Goal: Obtain resource: Download file/media

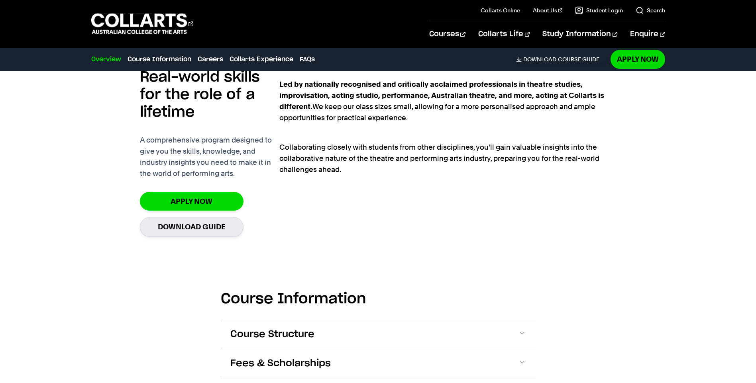
scroll to position [563, 0]
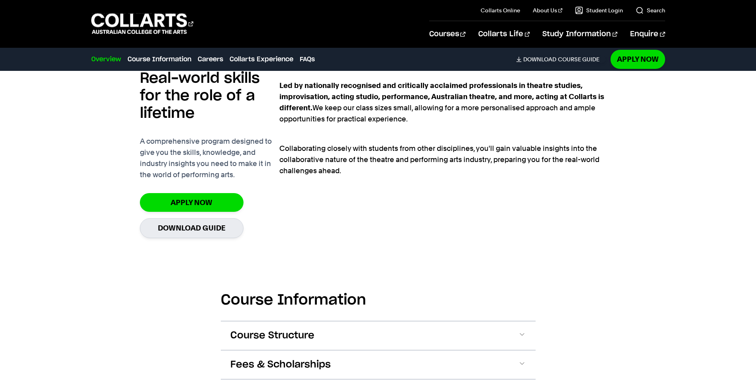
click at [339, 213] on div "Led by nationally recognised and critically acclaimed professionals in theatre …" at bounding box center [447, 154] width 337 height 175
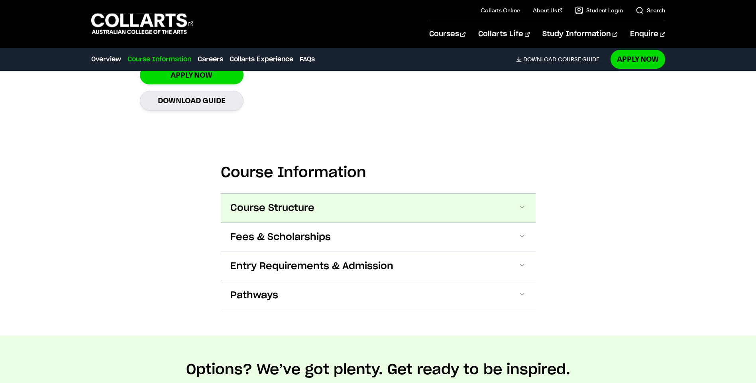
click at [307, 212] on span "Course Structure" at bounding box center [272, 208] width 84 height 13
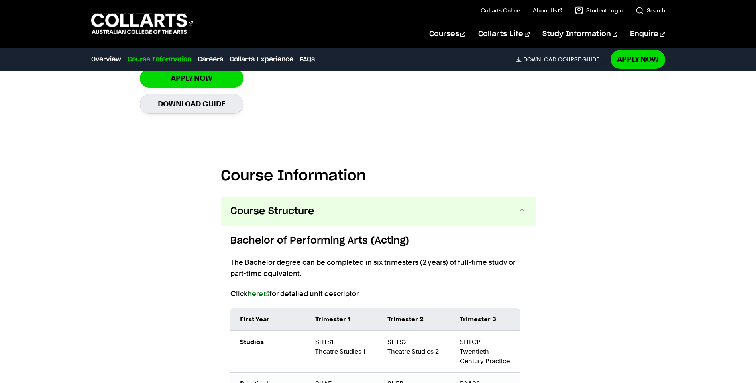
scroll to position [497, 0]
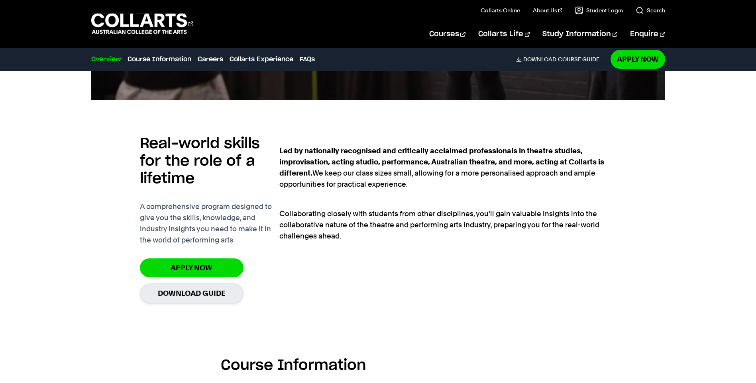
click at [356, 201] on p "Collaborating closely with students from other disciplines, you'll gain valuabl…" at bounding box center [447, 219] width 337 height 45
click at [359, 247] on div "Led by nationally recognised and critically acclaimed professionals in theatre …" at bounding box center [447, 219] width 337 height 175
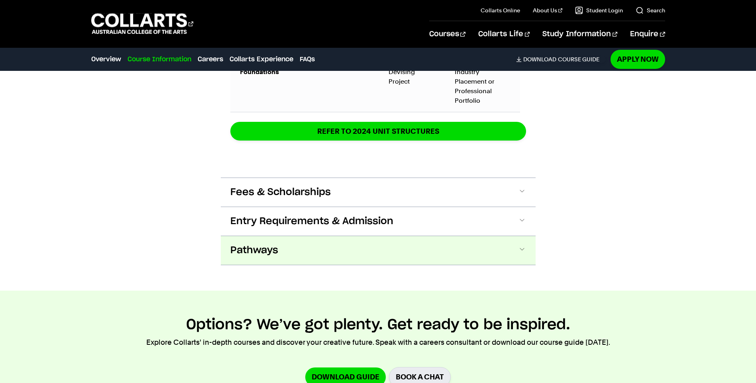
scroll to position [1284, 0]
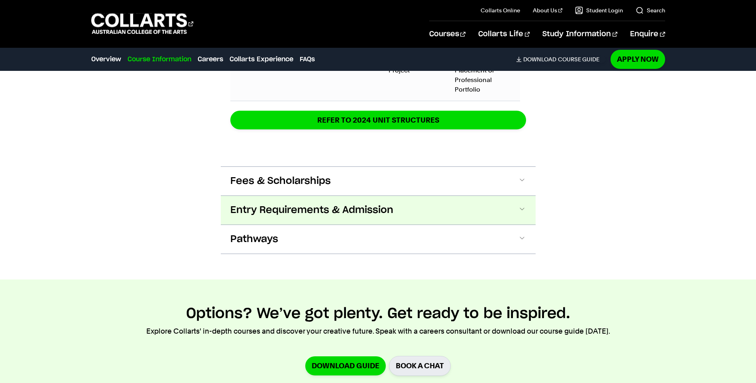
click at [315, 201] on button "Entry Requirements & Admission" at bounding box center [378, 210] width 315 height 29
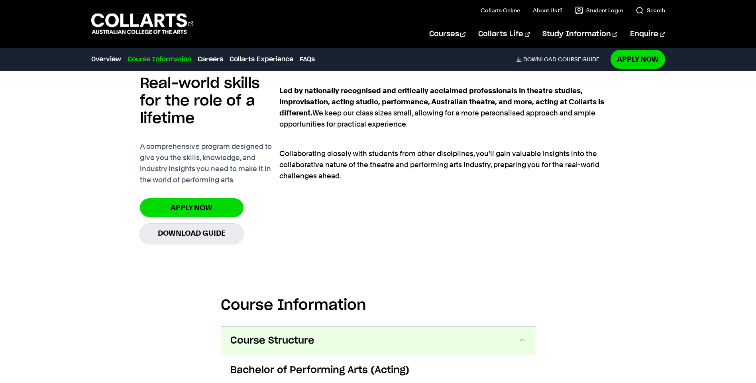
scroll to position [731, 0]
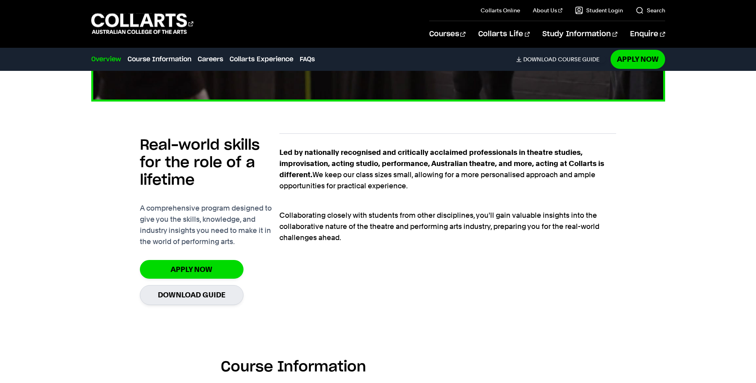
scroll to position [485, 0]
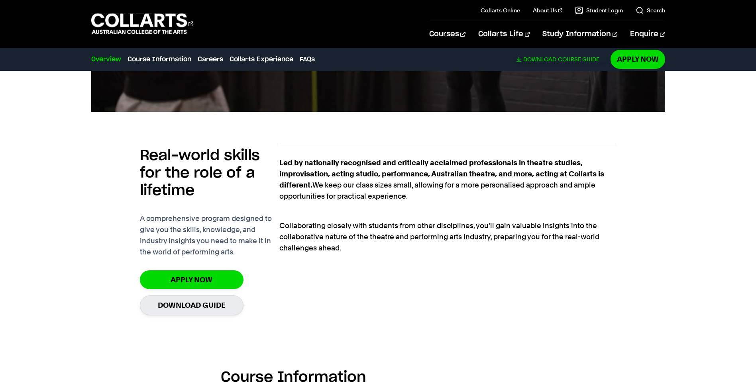
click at [568, 58] on link "Download Course Guide" at bounding box center [561, 59] width 90 height 7
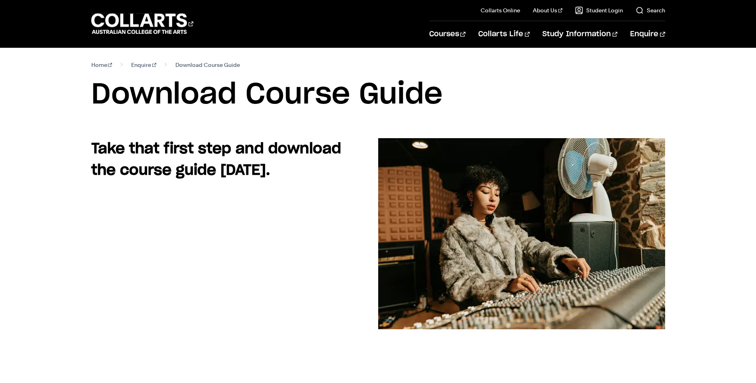
scroll to position [2, 0]
click at [209, 64] on span "Download Course Guide" at bounding box center [207, 64] width 65 height 11
click at [129, 6] on div "Courses Collarts Online Study 100% online About Us History & Values Strategic P…" at bounding box center [378, 23] width 702 height 47
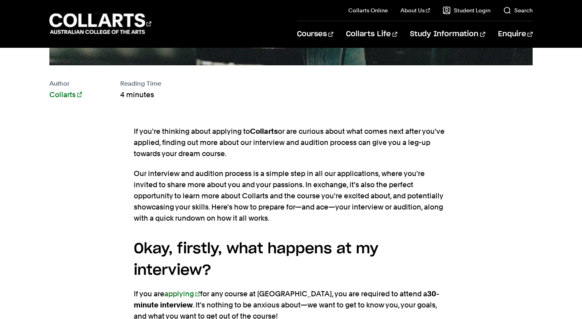
scroll to position [425, 0]
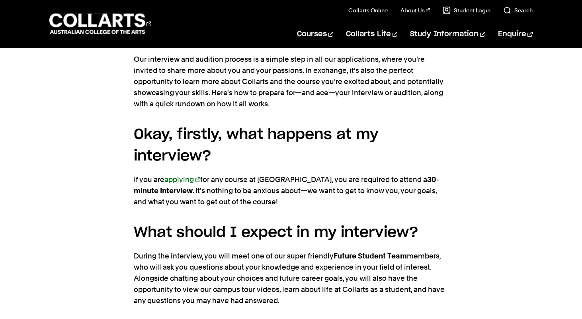
scroll to position [522, 0]
